Goal: Information Seeking & Learning: Learn about a topic

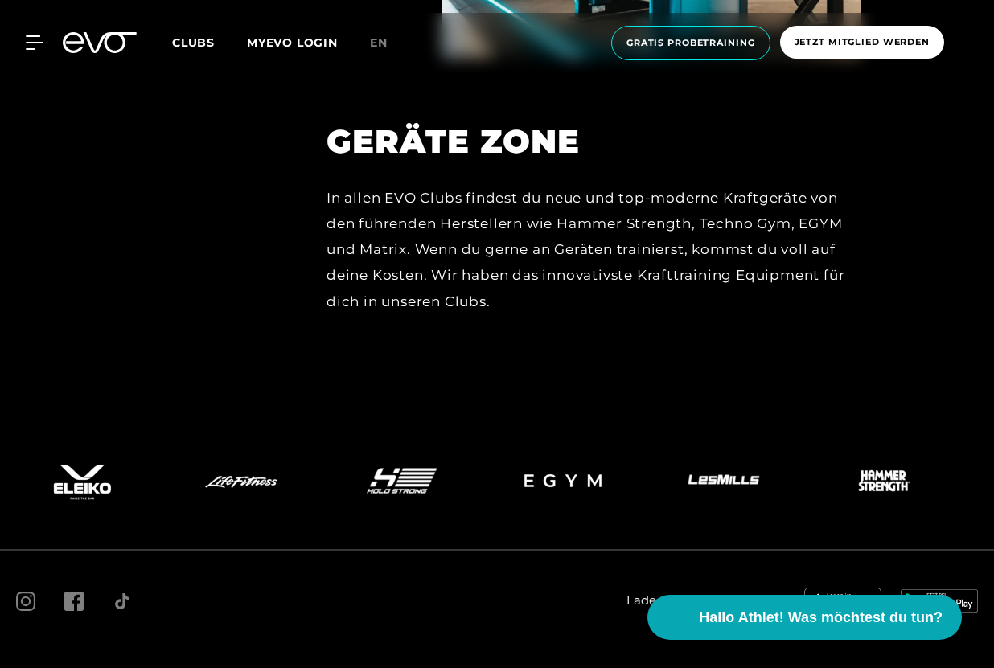
scroll to position [7186, 0]
click at [80, 667] on span "FAQ" at bounding box center [79, 673] width 22 height 12
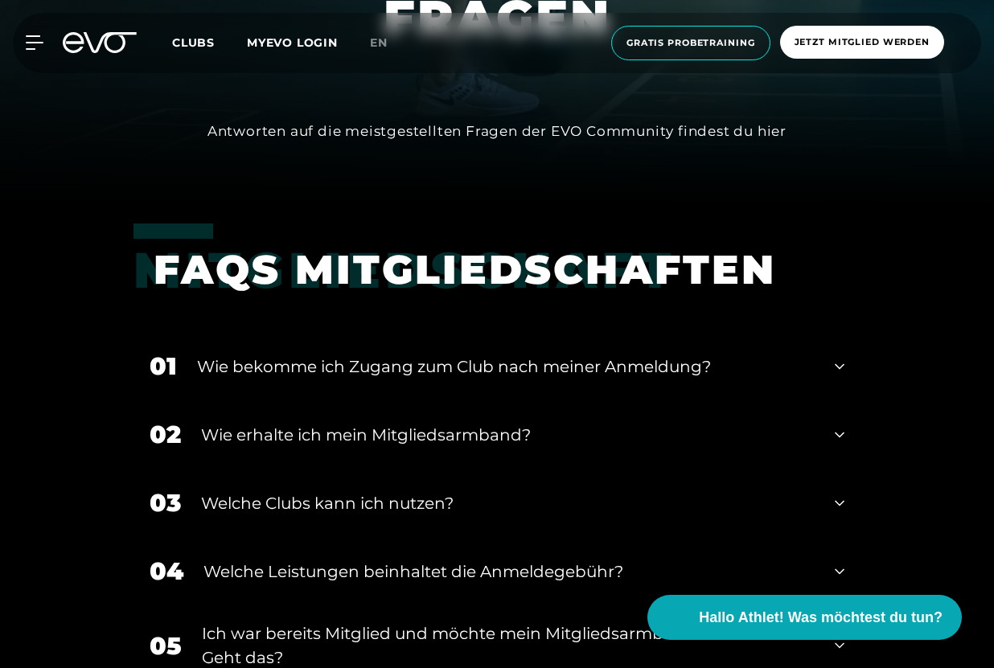
scroll to position [467, 0]
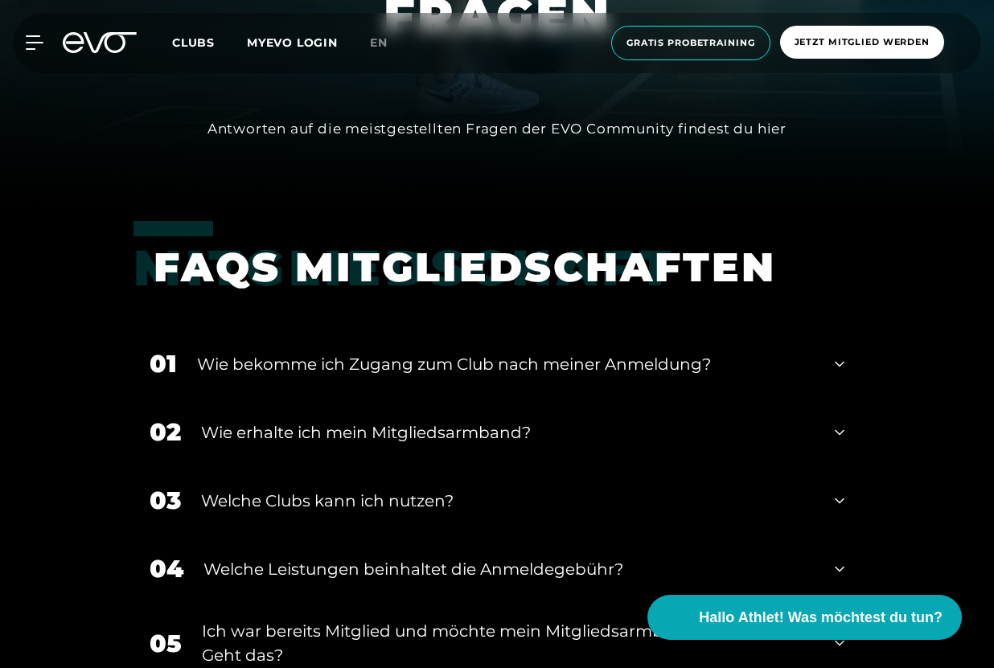
click at [835, 365] on icon at bounding box center [840, 364] width 10 height 19
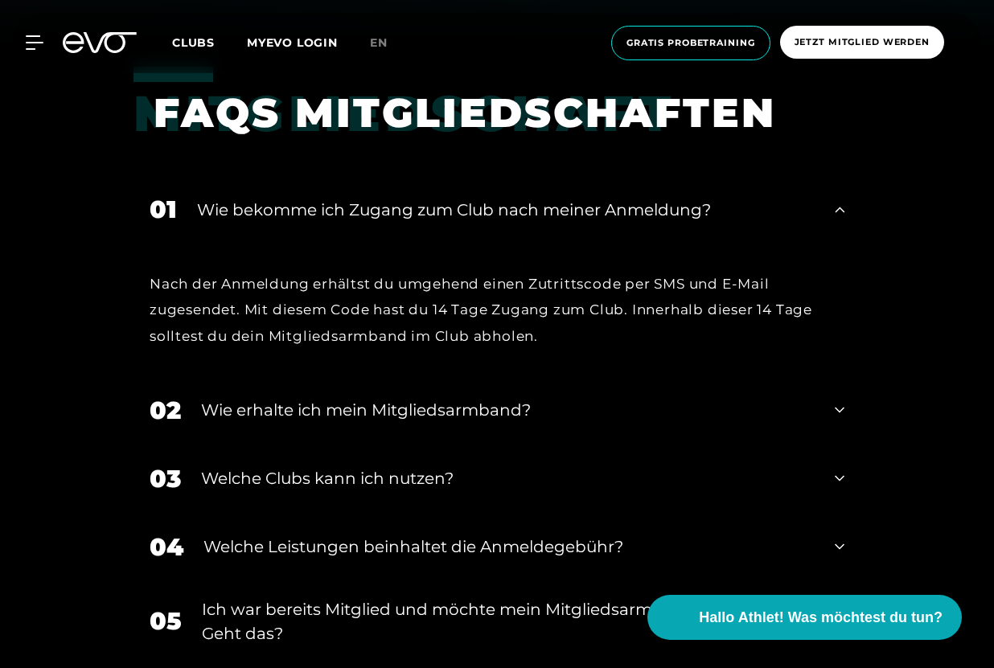
scroll to position [625, 0]
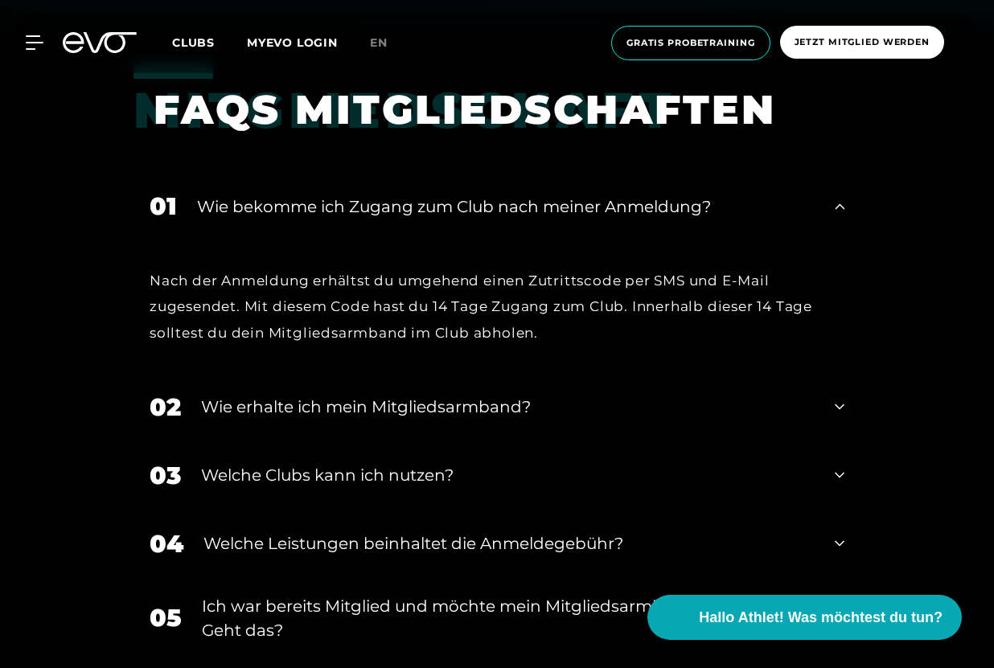
click at [839, 408] on icon at bounding box center [840, 407] width 10 height 6
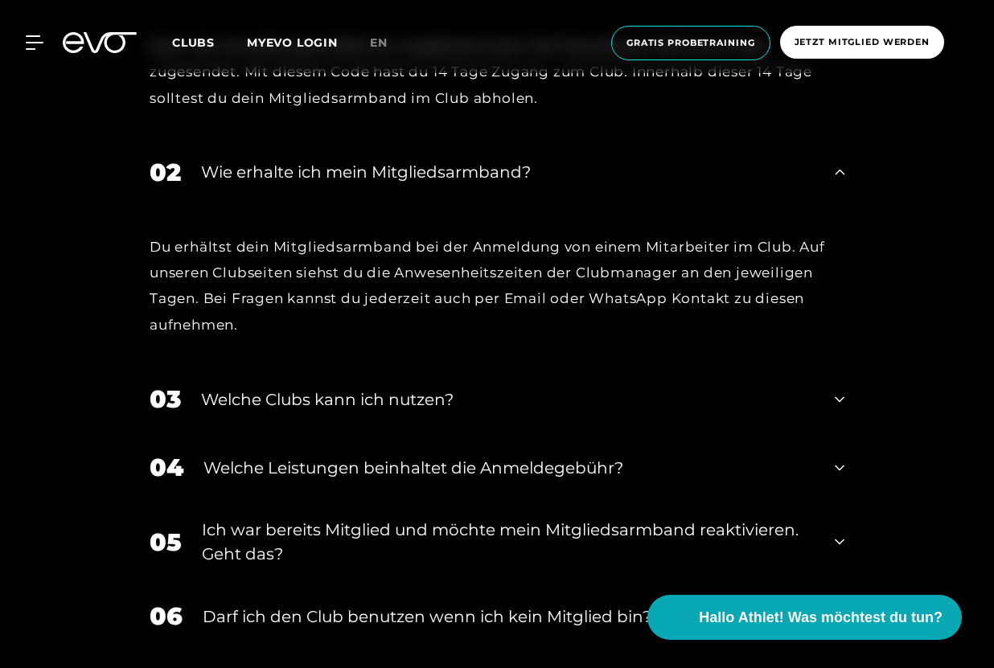
scroll to position [863, 0]
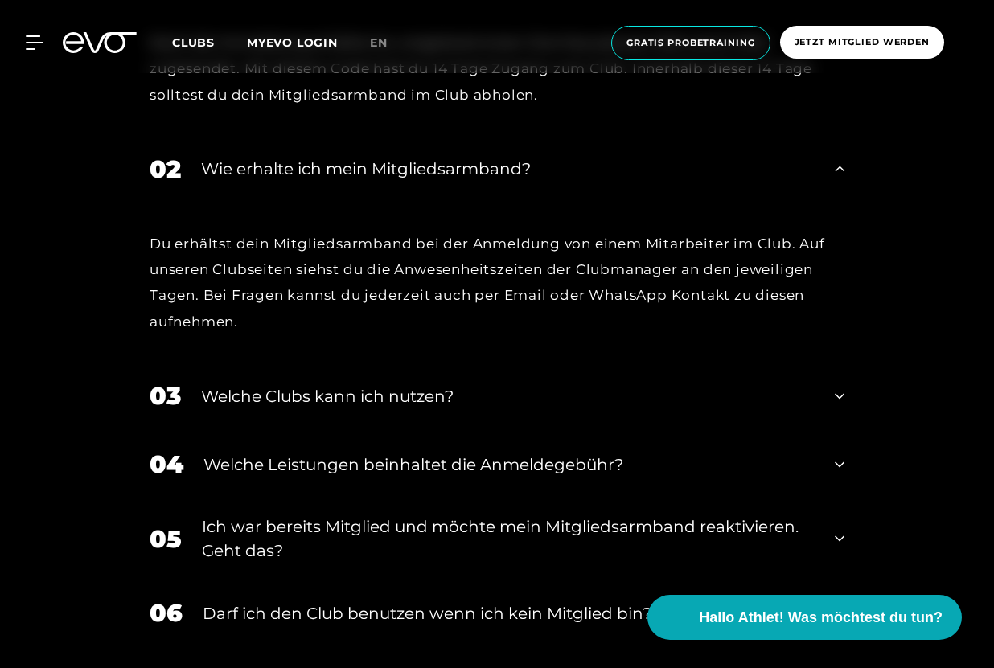
click at [838, 396] on icon at bounding box center [840, 396] width 10 height 6
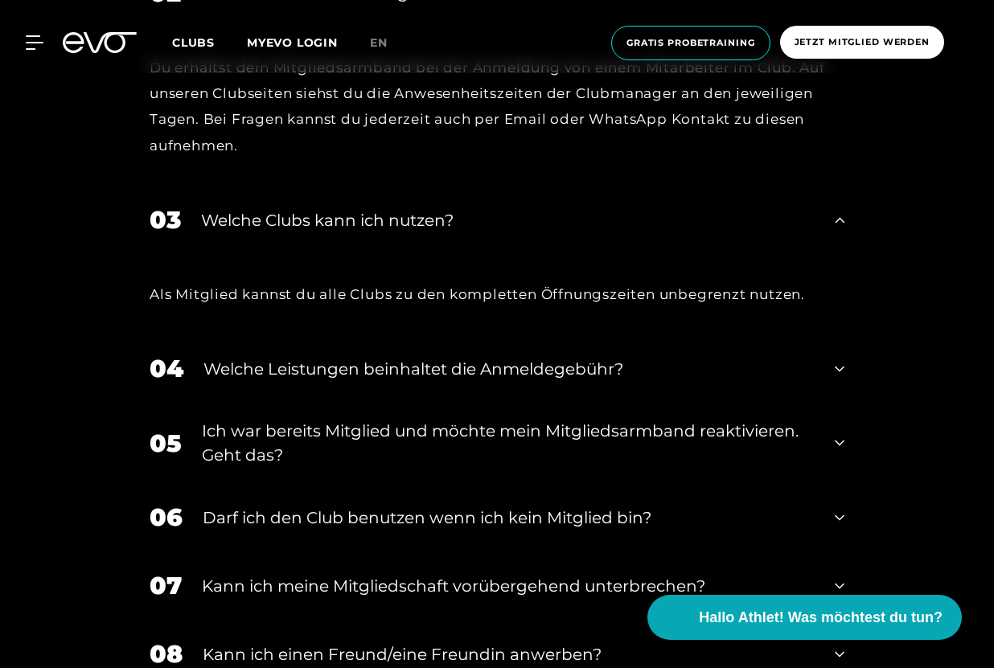
scroll to position [1045, 0]
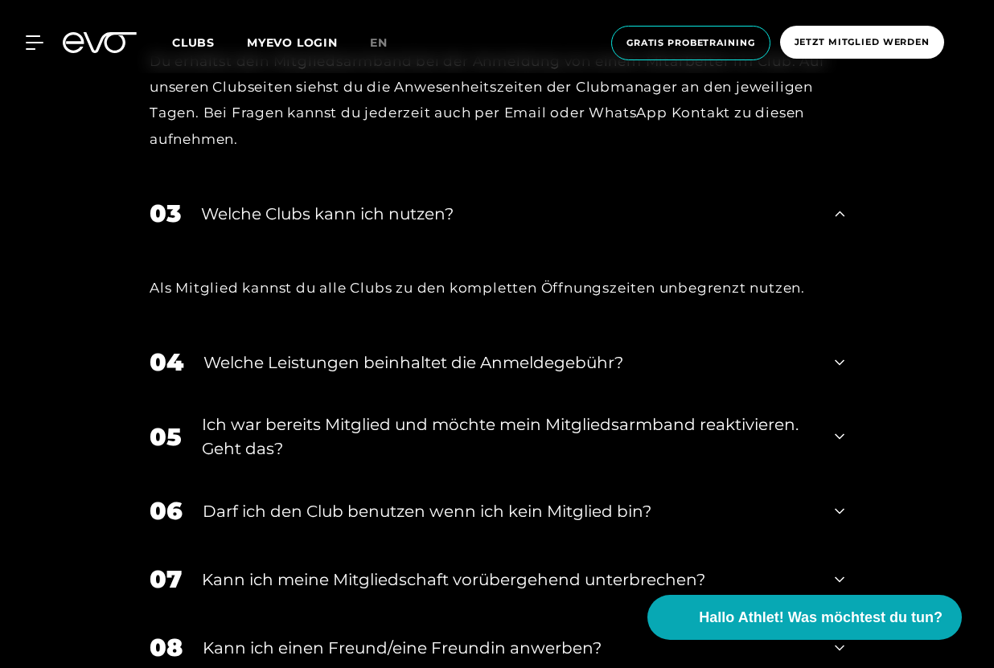
click at [839, 357] on icon at bounding box center [840, 362] width 10 height 19
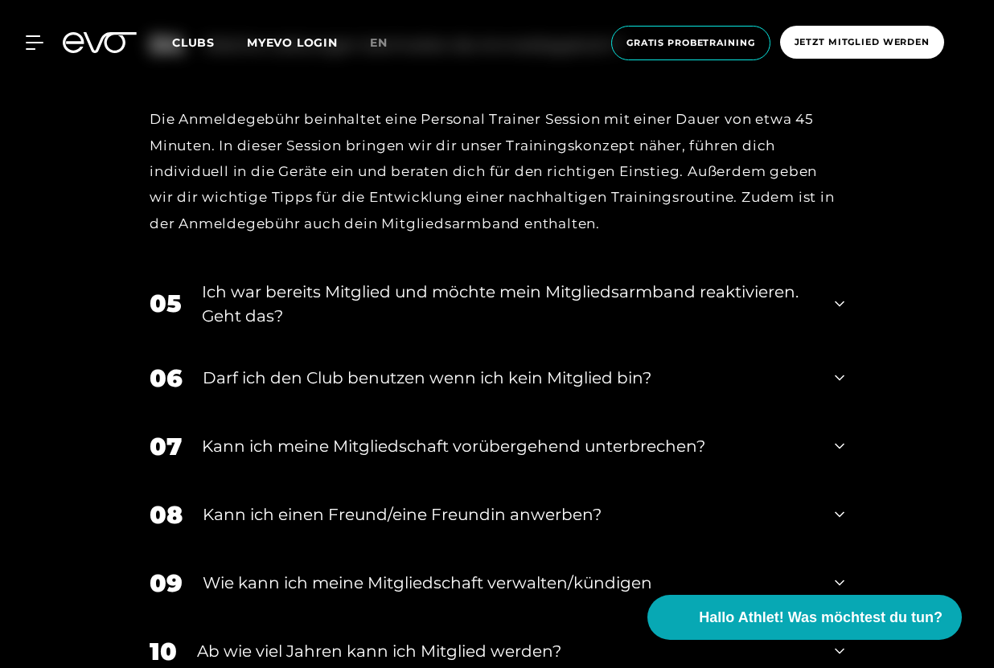
scroll to position [1363, 0]
click at [836, 301] on icon at bounding box center [840, 303] width 10 height 19
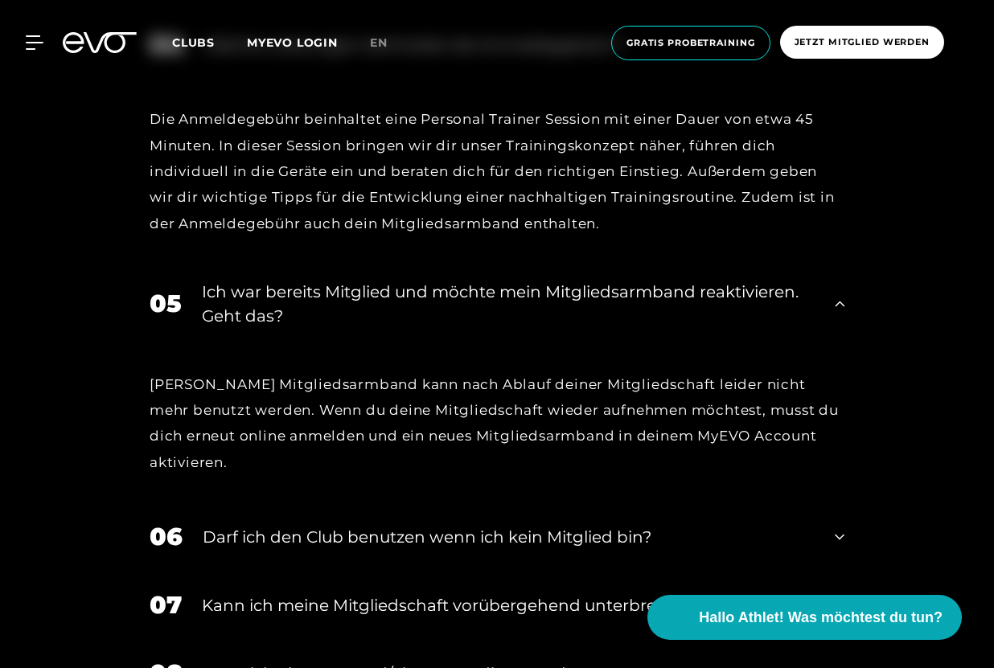
click at [836, 301] on icon at bounding box center [840, 304] width 10 height 6
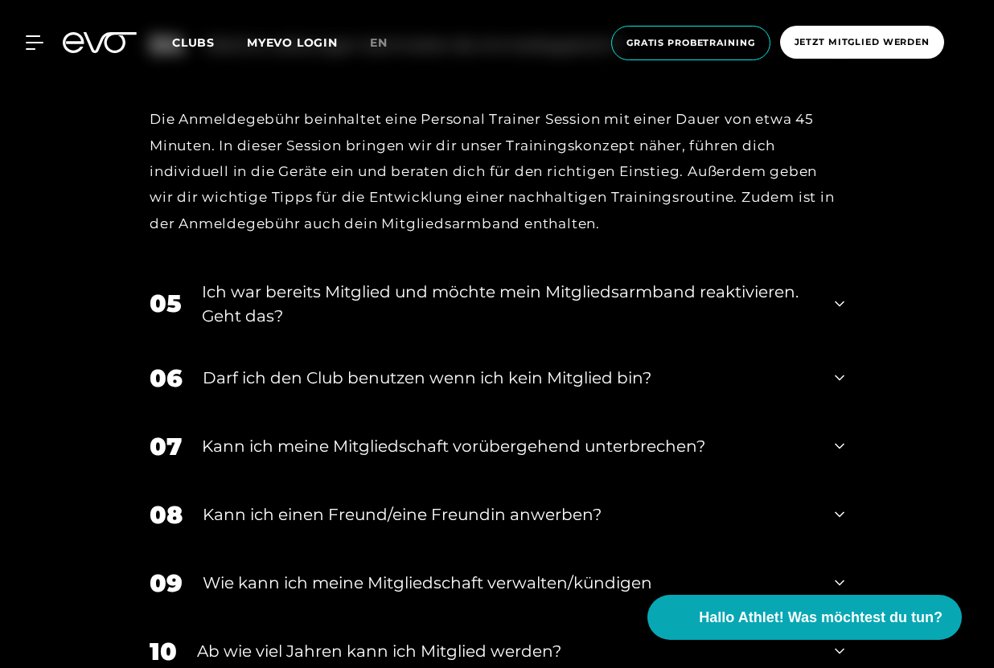
click at [839, 380] on icon at bounding box center [840, 377] width 10 height 19
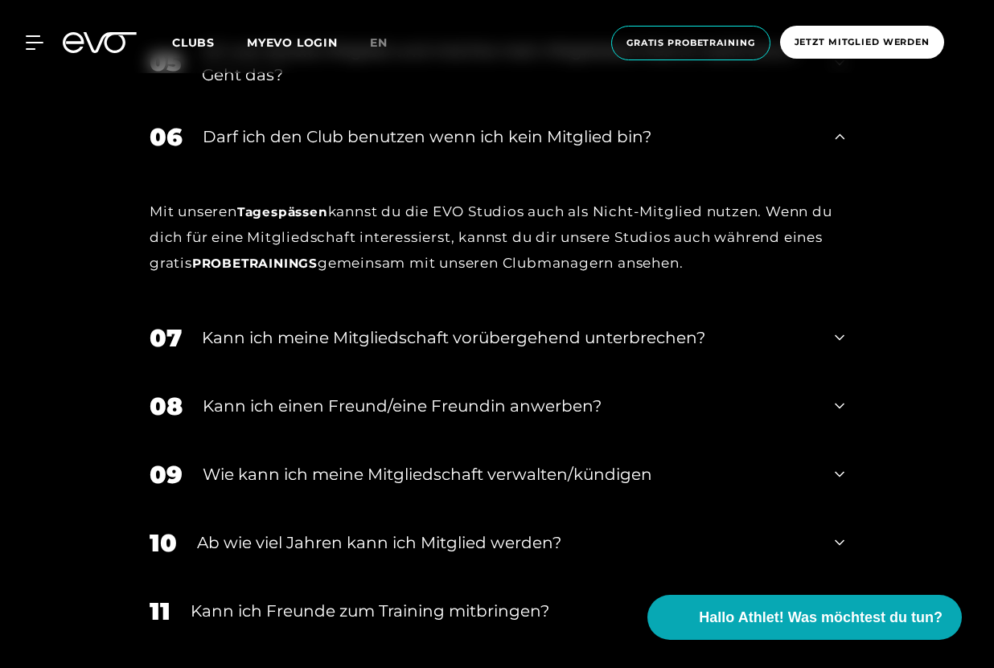
scroll to position [1604, 0]
click at [835, 329] on icon at bounding box center [840, 337] width 10 height 19
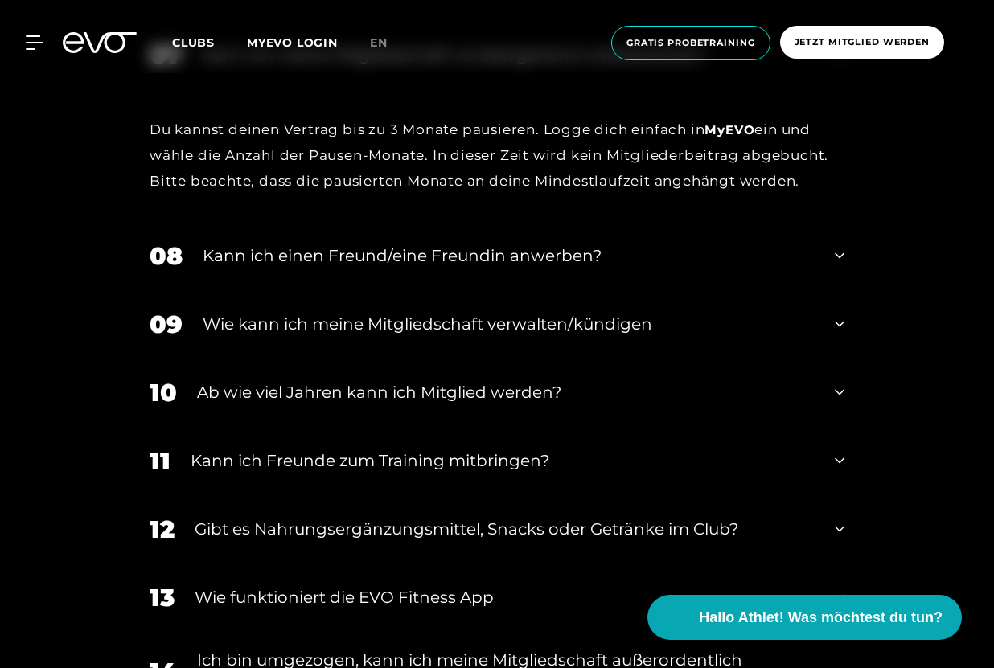
scroll to position [1896, 0]
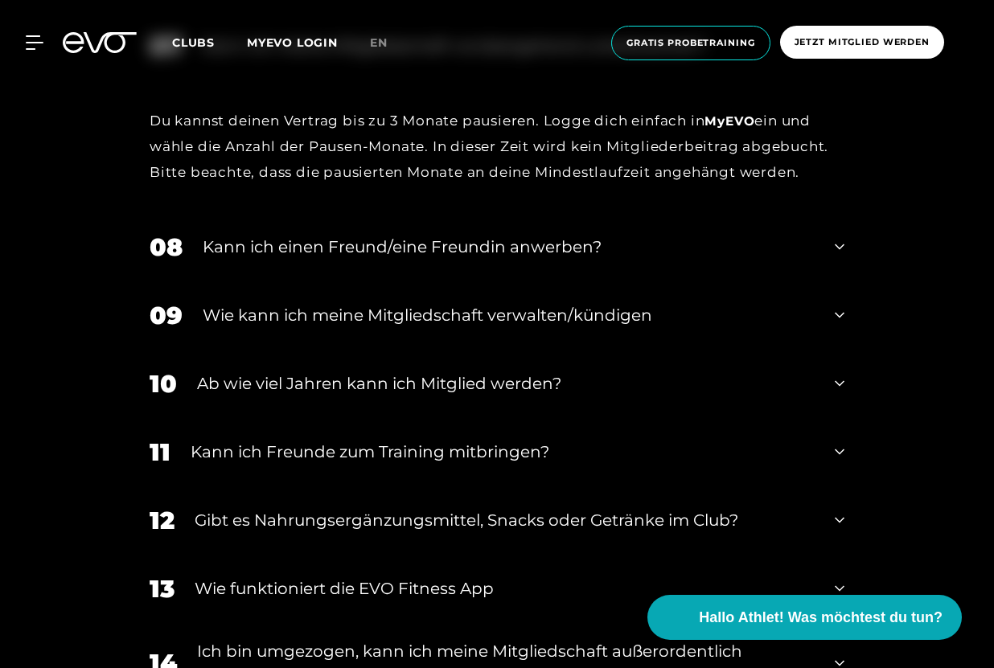
click at [839, 309] on icon at bounding box center [840, 315] width 10 height 19
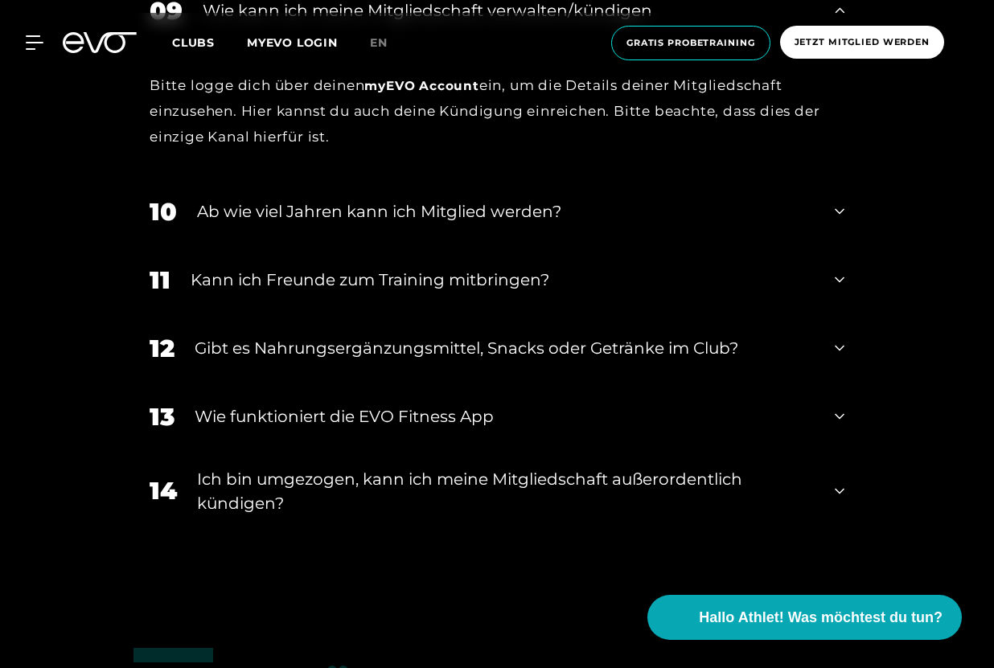
scroll to position [2201, 0]
click at [839, 339] on icon at bounding box center [840, 347] width 10 height 19
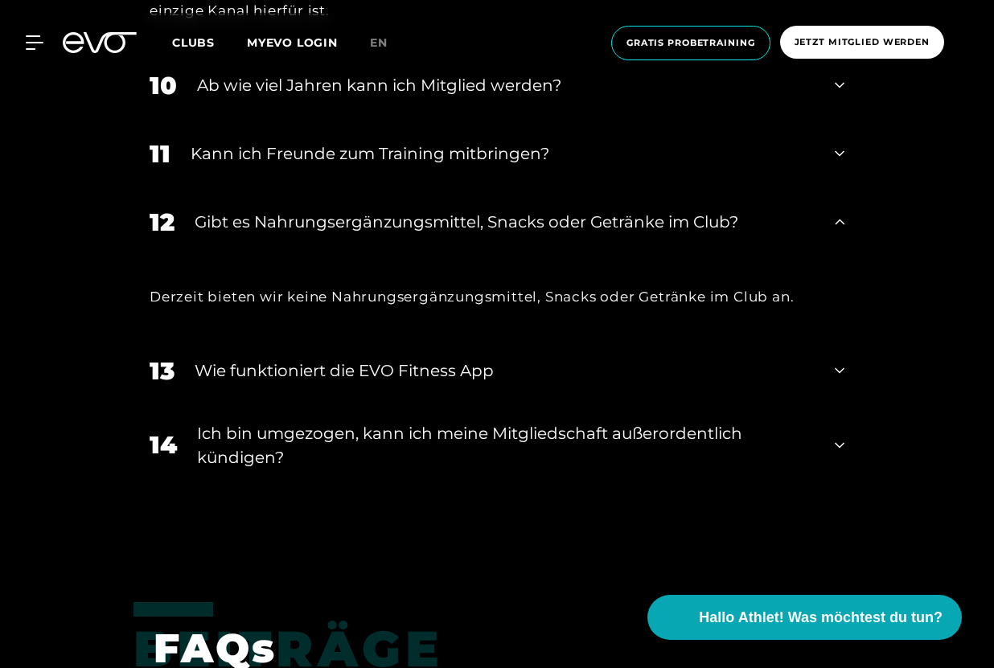
scroll to position [2327, 0]
click at [845, 363] on div "13 Wie funktioniert die EVO Fitness App" at bounding box center [496, 371] width 727 height 68
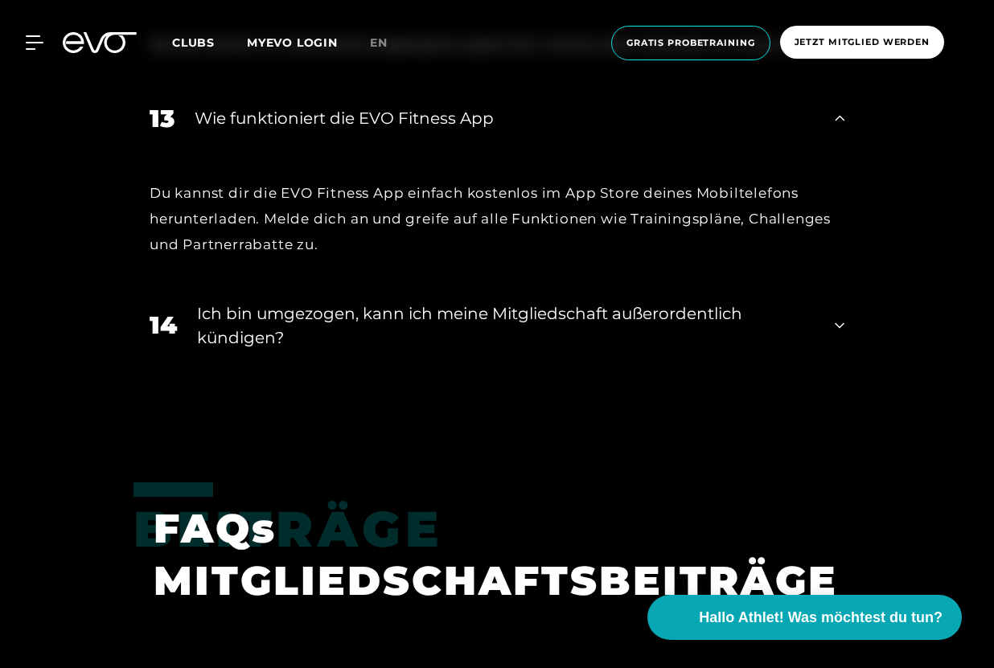
scroll to position [2580, 0]
click at [839, 317] on icon at bounding box center [840, 324] width 10 height 19
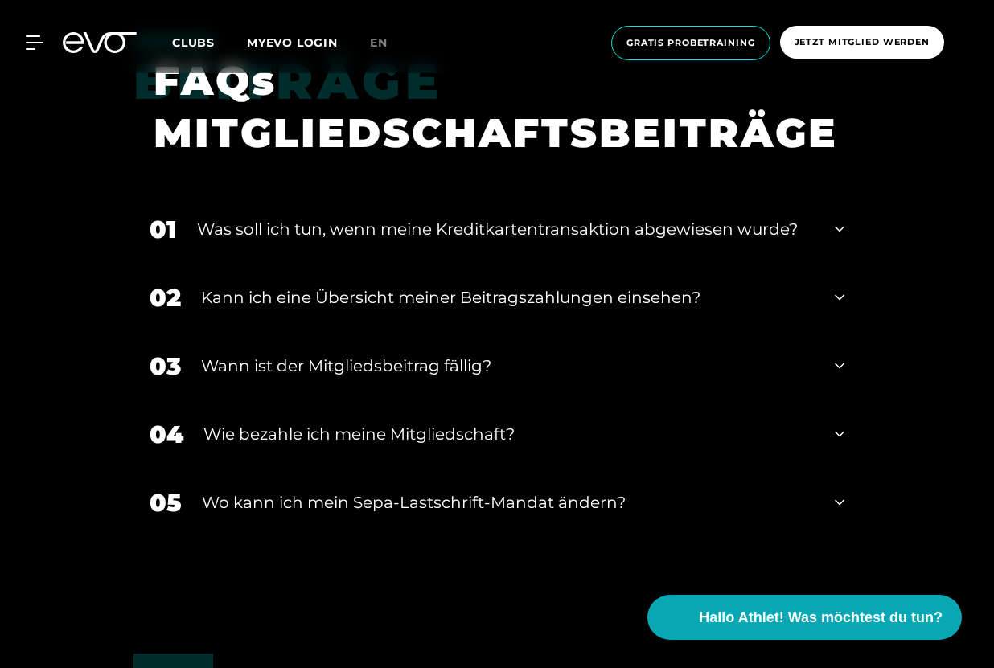
scroll to position [3186, 0]
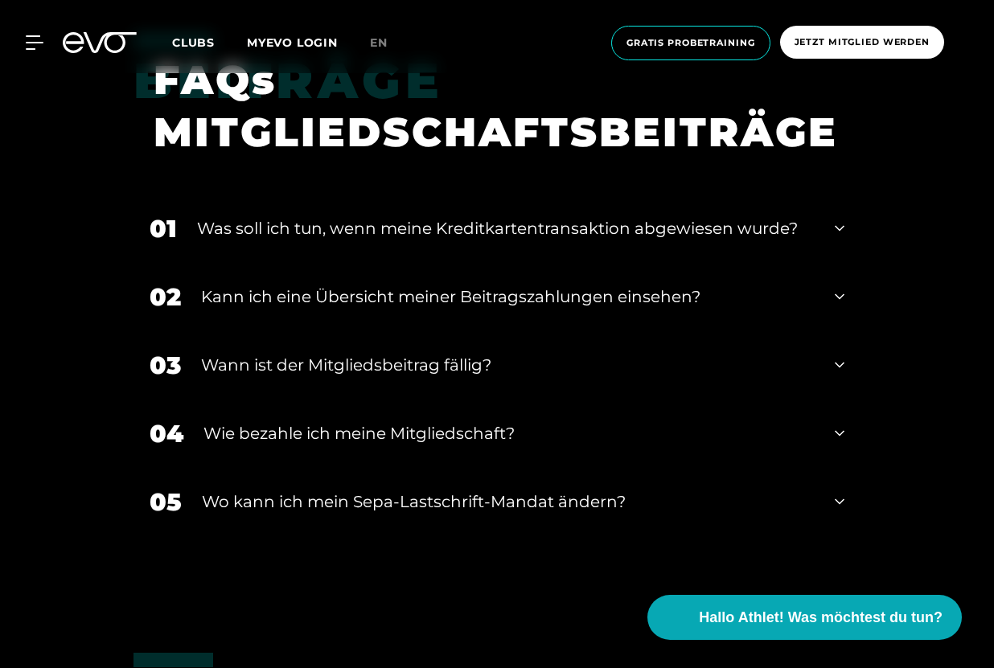
click at [839, 359] on icon at bounding box center [840, 364] width 10 height 19
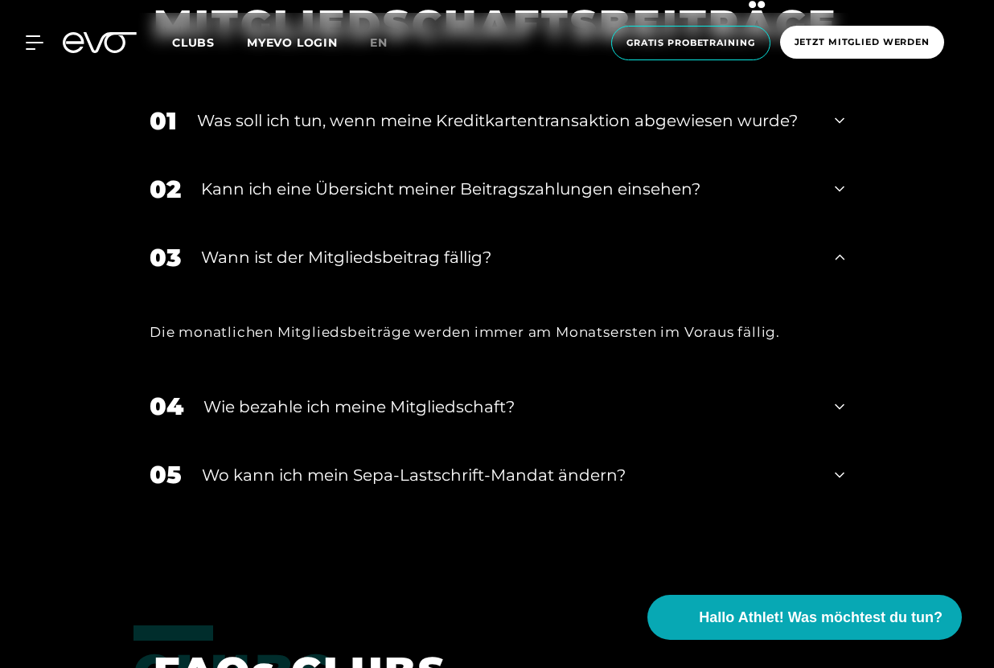
scroll to position [3303, 0]
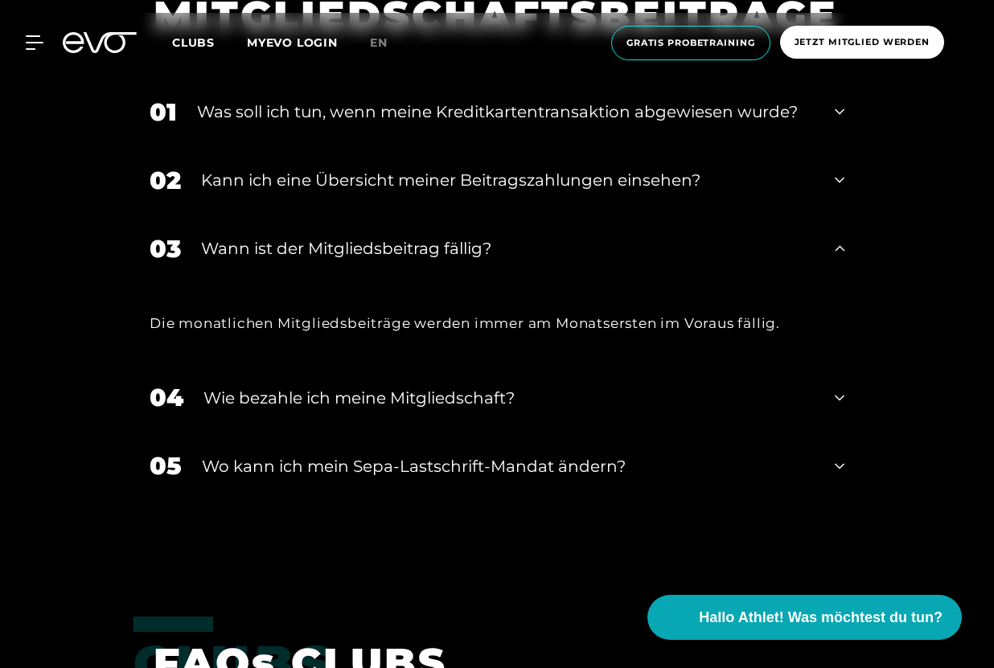
click at [838, 389] on icon at bounding box center [840, 397] width 10 height 19
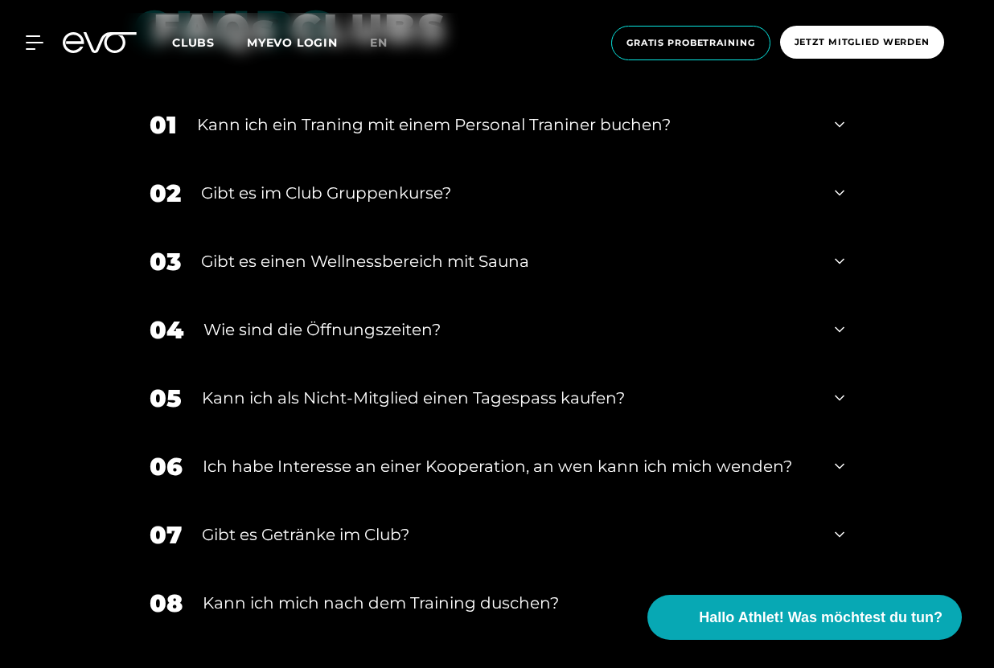
scroll to position [4019, 0]
click at [838, 388] on icon at bounding box center [840, 397] width 10 height 19
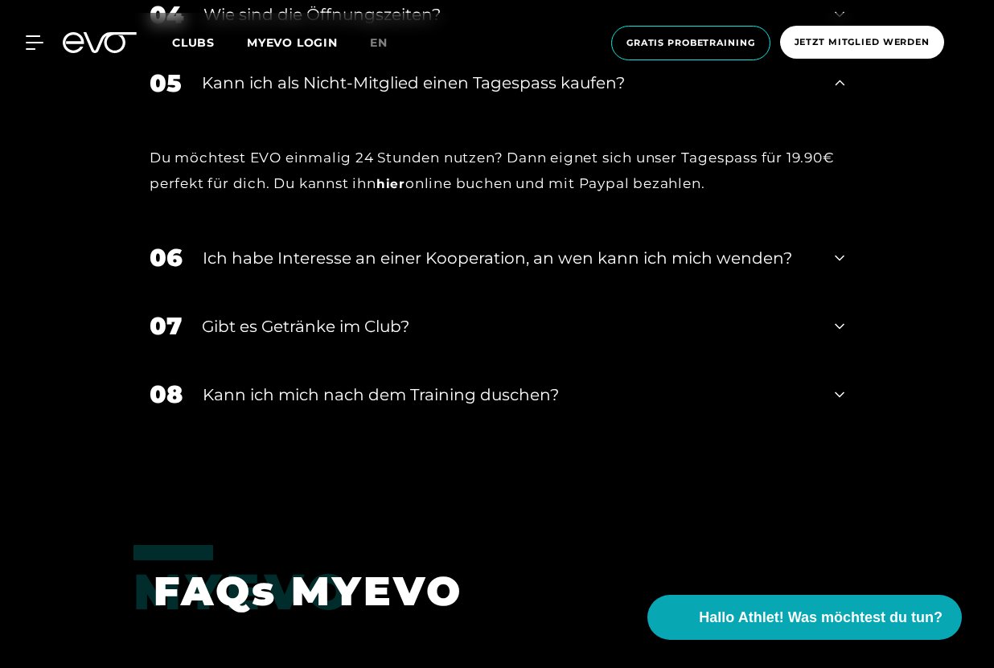
scroll to position [4338, 0]
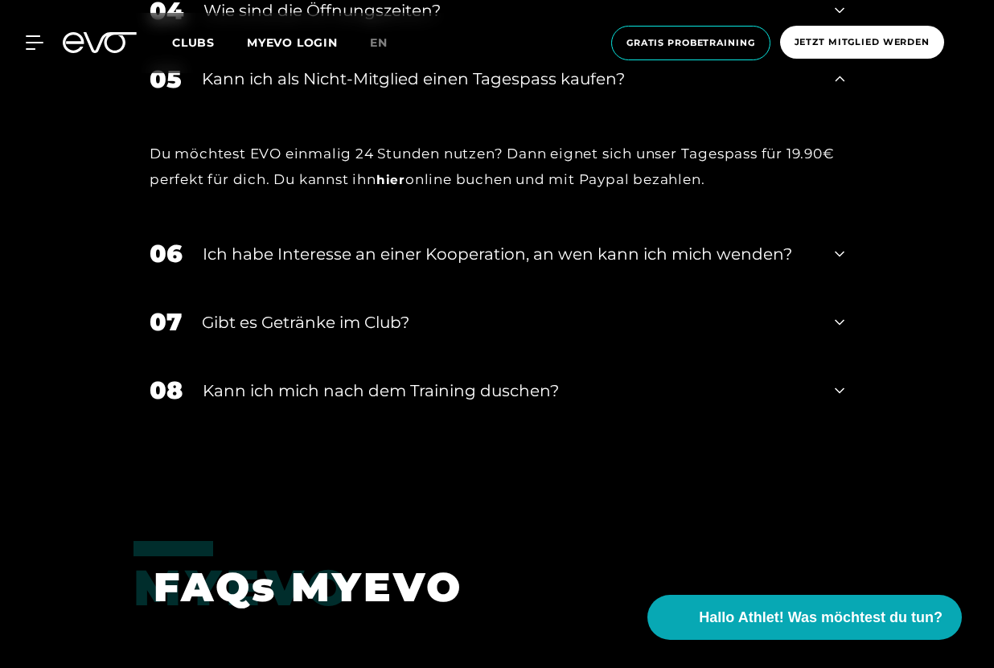
click at [840, 315] on icon at bounding box center [840, 322] width 10 height 19
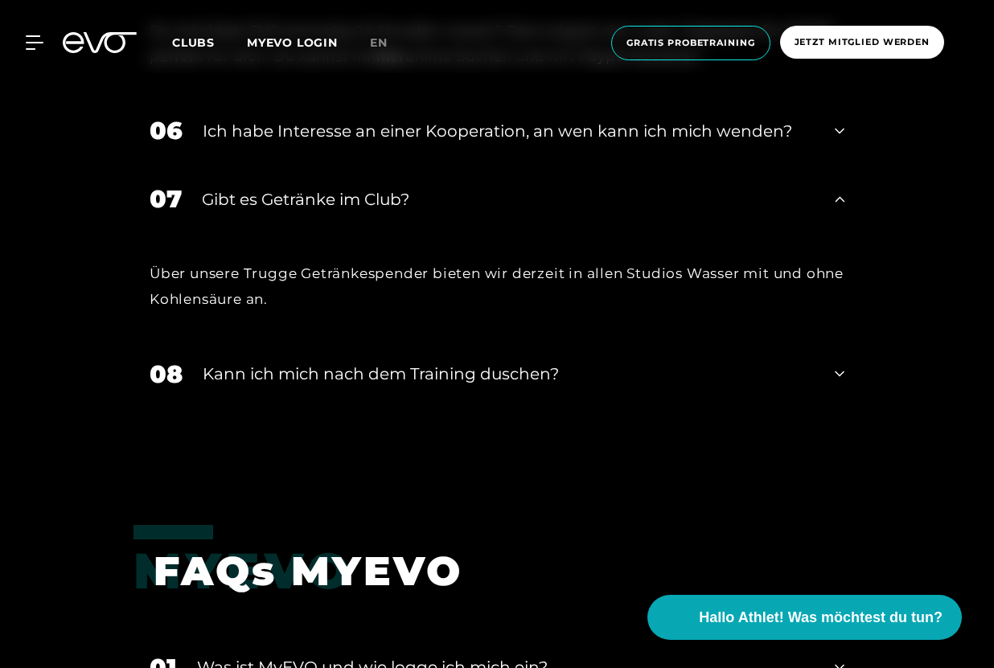
scroll to position [4458, 0]
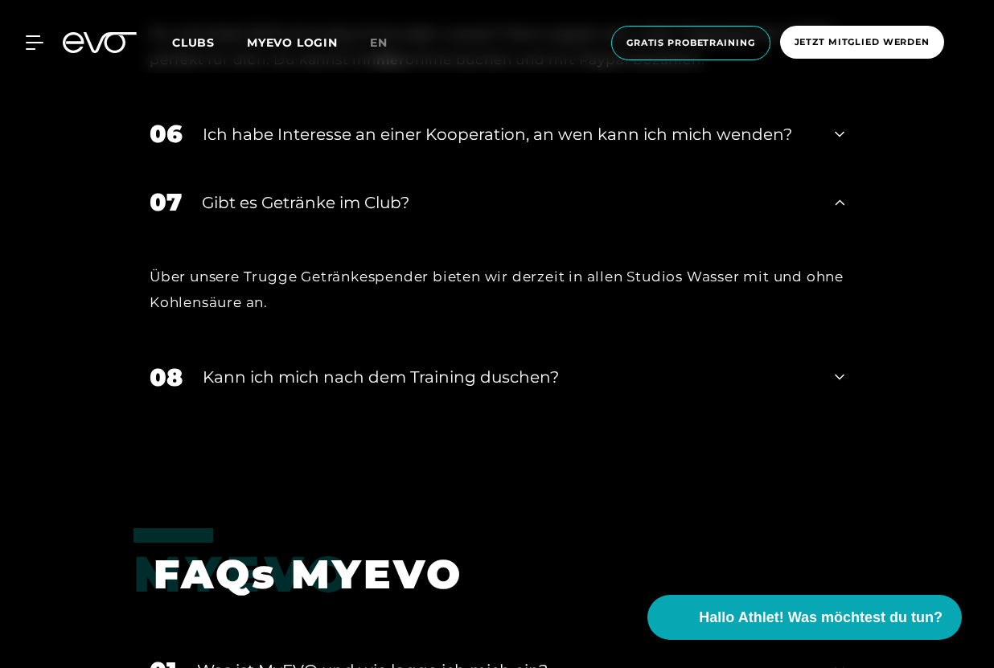
click at [842, 371] on icon at bounding box center [840, 376] width 10 height 19
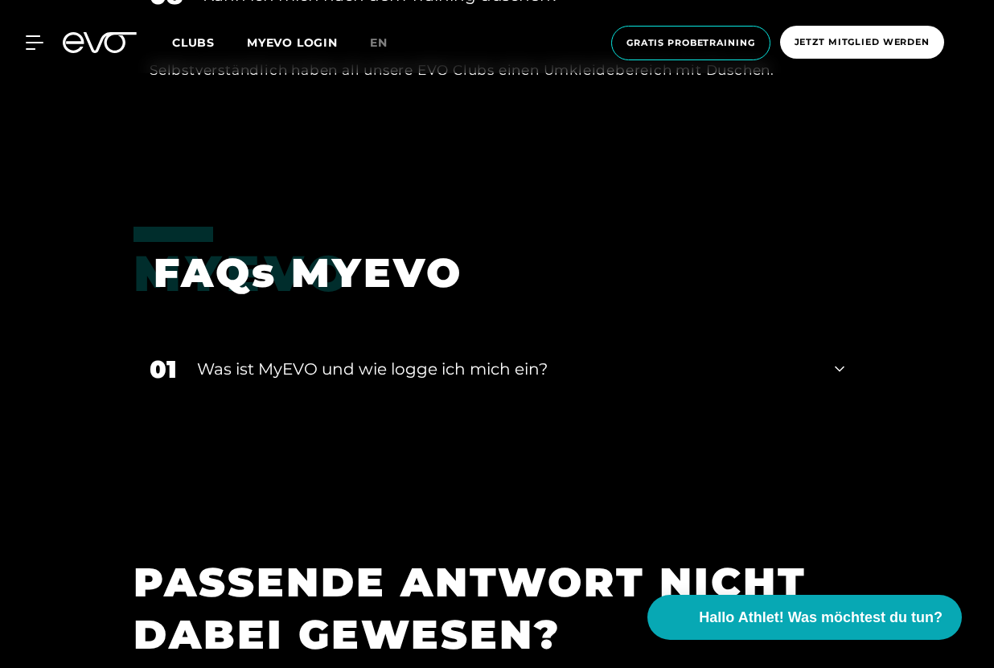
scroll to position [4844, 0]
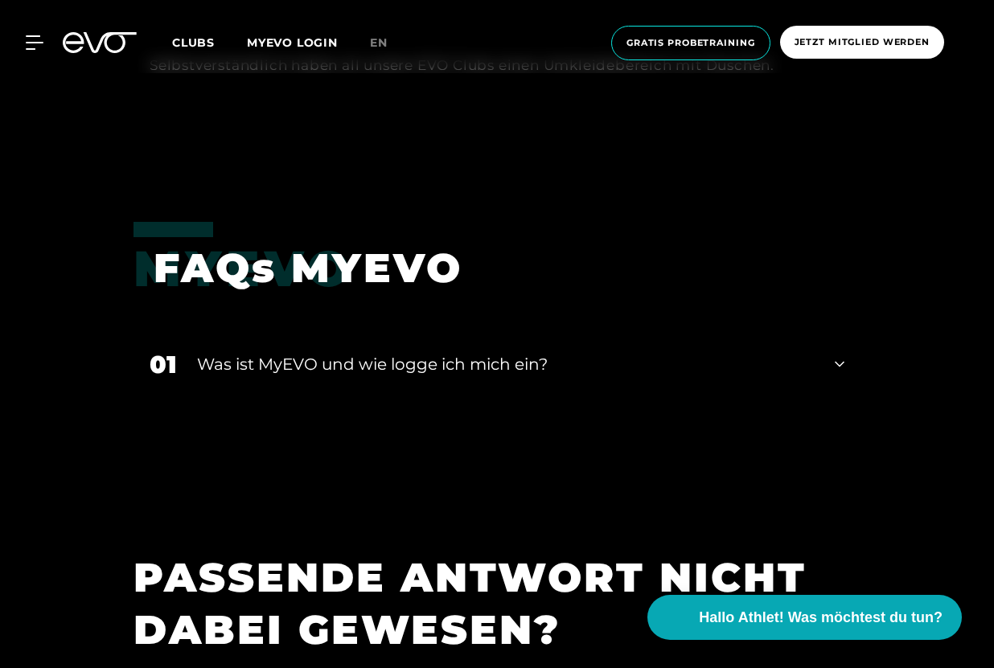
click at [839, 355] on icon at bounding box center [840, 364] width 10 height 19
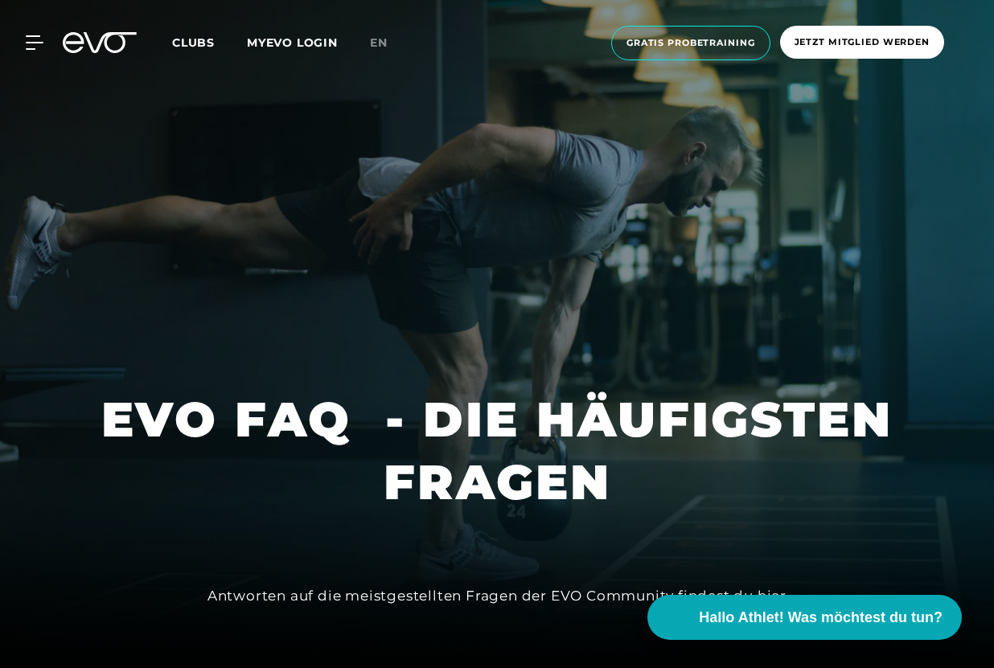
scroll to position [0, 0]
click at [315, 33] on div "MyEVO Login Über EVO Mitgliedschaften Probetraining TAGESPASS EVO Studios [GEOG…" at bounding box center [496, 43] width 987 height 60
click at [307, 42] on link "MYEVO LOGIN" at bounding box center [292, 42] width 91 height 14
